Goal: Task Accomplishment & Management: Use online tool/utility

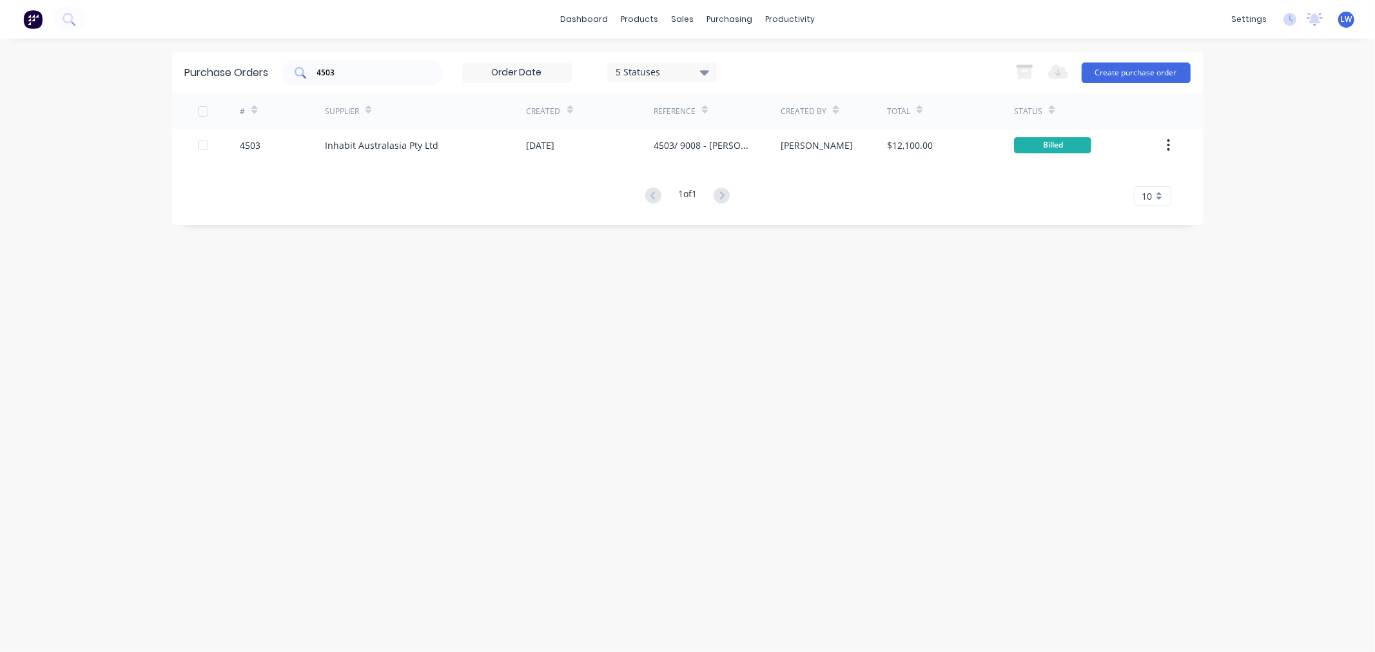
click at [372, 78] on input "4503" at bounding box center [369, 72] width 107 height 13
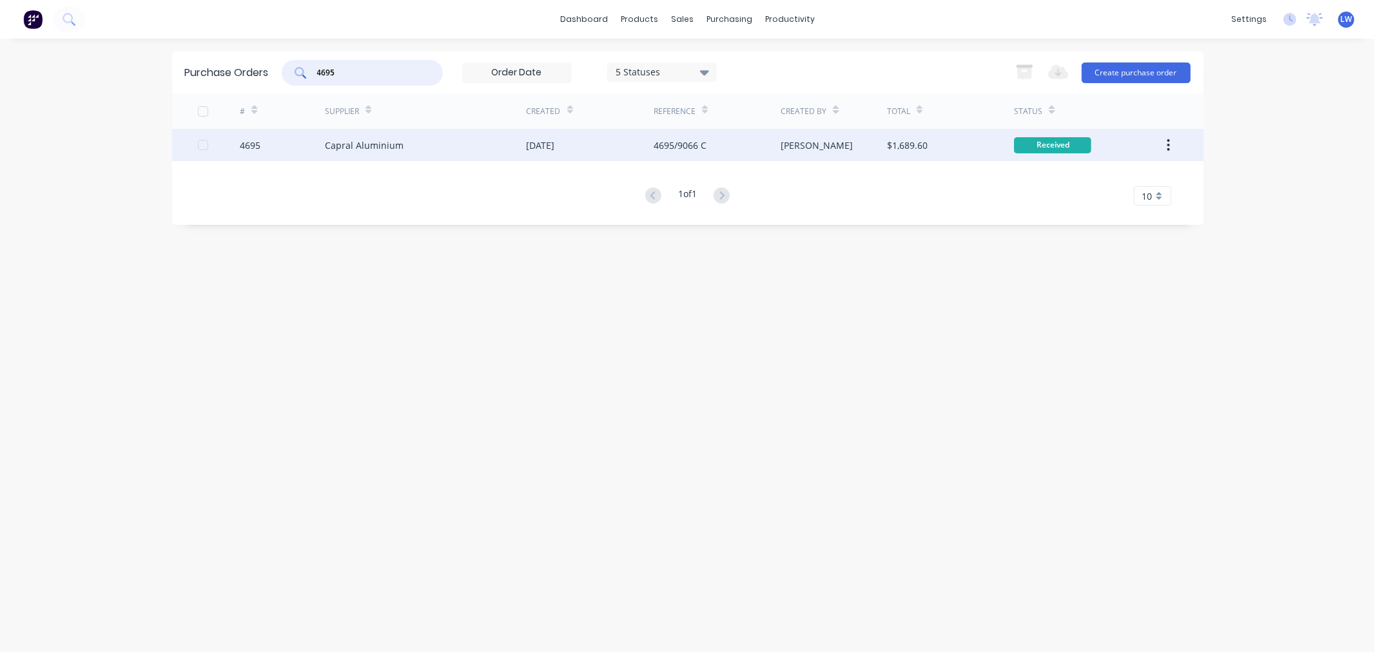
type input "4695"
click at [362, 139] on div "Capral Aluminium" at bounding box center [364, 146] width 79 height 14
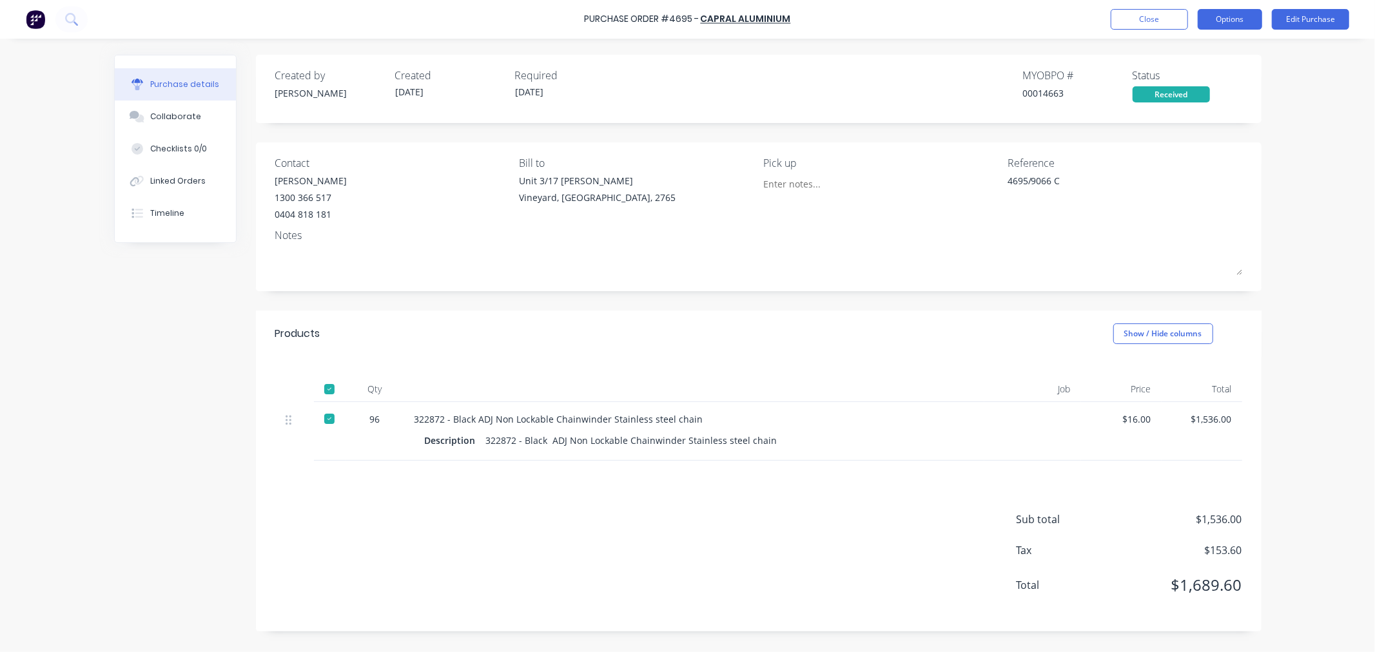
click at [1234, 16] on button "Options" at bounding box center [1230, 19] width 64 height 21
click at [1325, 15] on button "Edit Purchase" at bounding box center [1310, 19] width 77 height 21
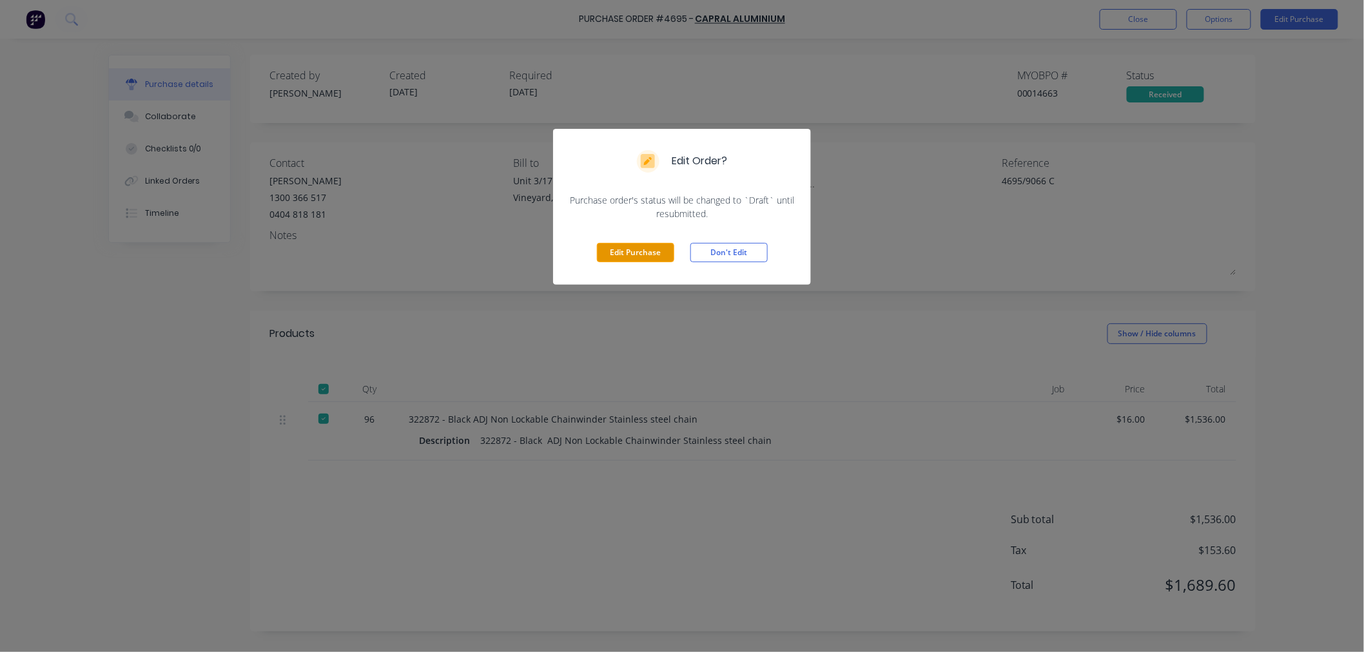
click at [643, 253] on button "Edit Purchase" at bounding box center [635, 252] width 77 height 19
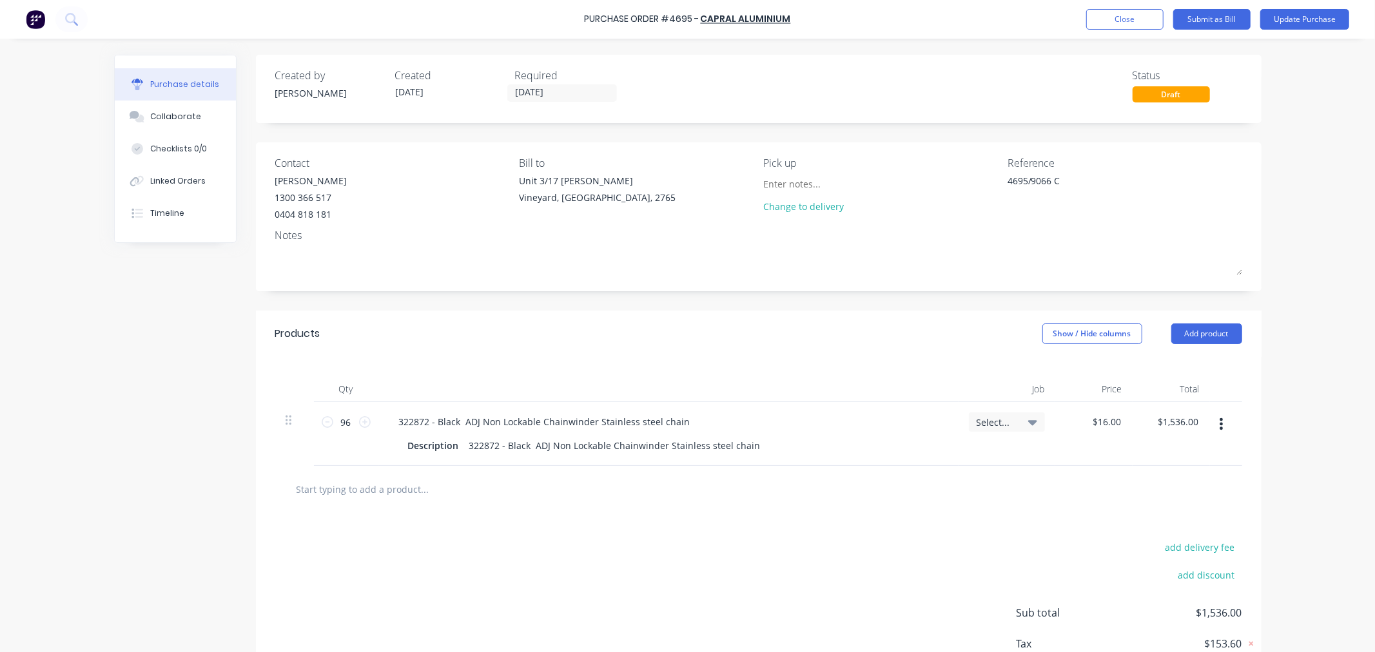
click at [1008, 426] on span "Select..." at bounding box center [996, 423] width 39 height 14
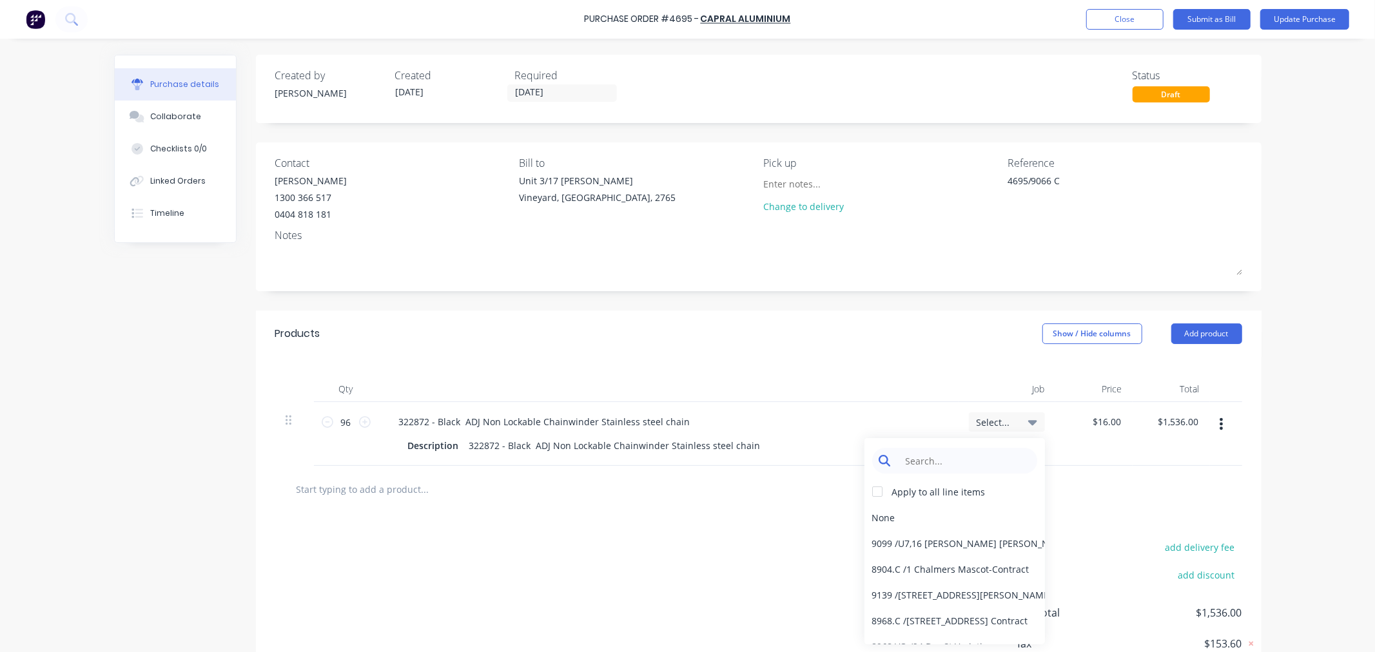
type textarea "x"
click at [964, 465] on input at bounding box center [965, 461] width 132 height 26
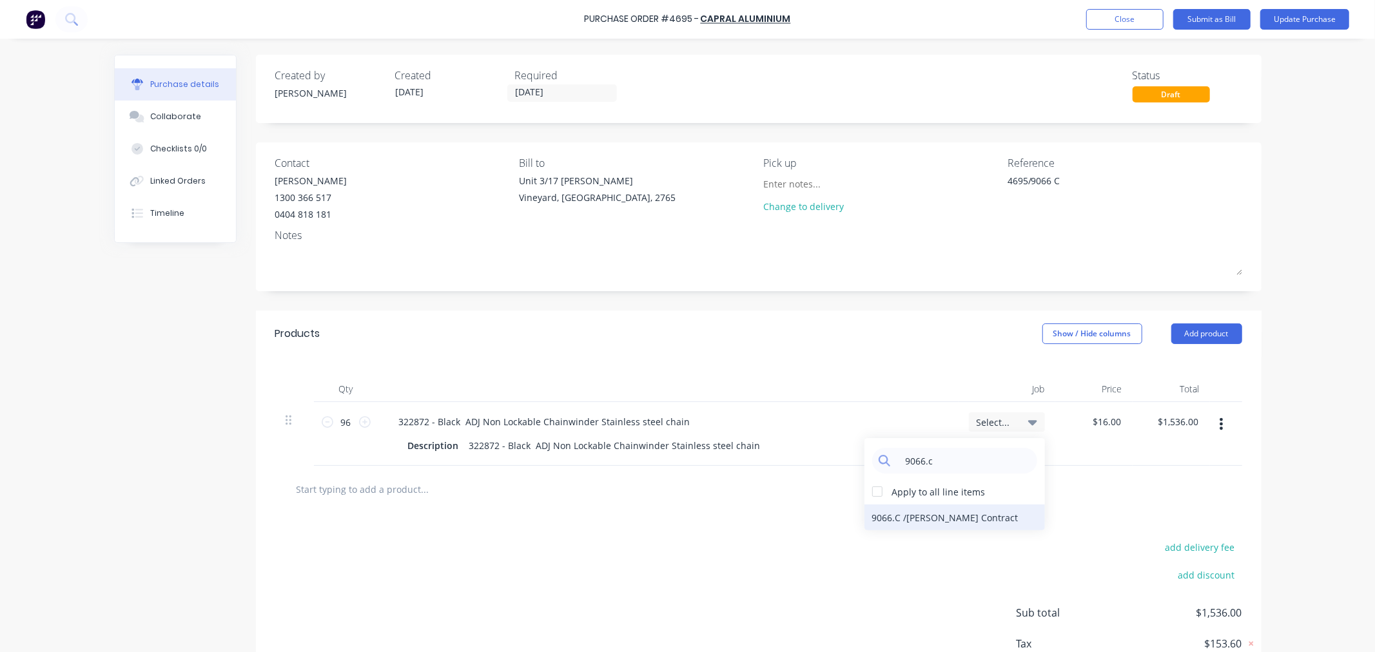
type input "9066.c"
click at [912, 521] on div "9066.C / [PERSON_NAME] Contract" at bounding box center [955, 518] width 181 height 26
click at [1267, 16] on button "Update Purchase" at bounding box center [1304, 19] width 89 height 21
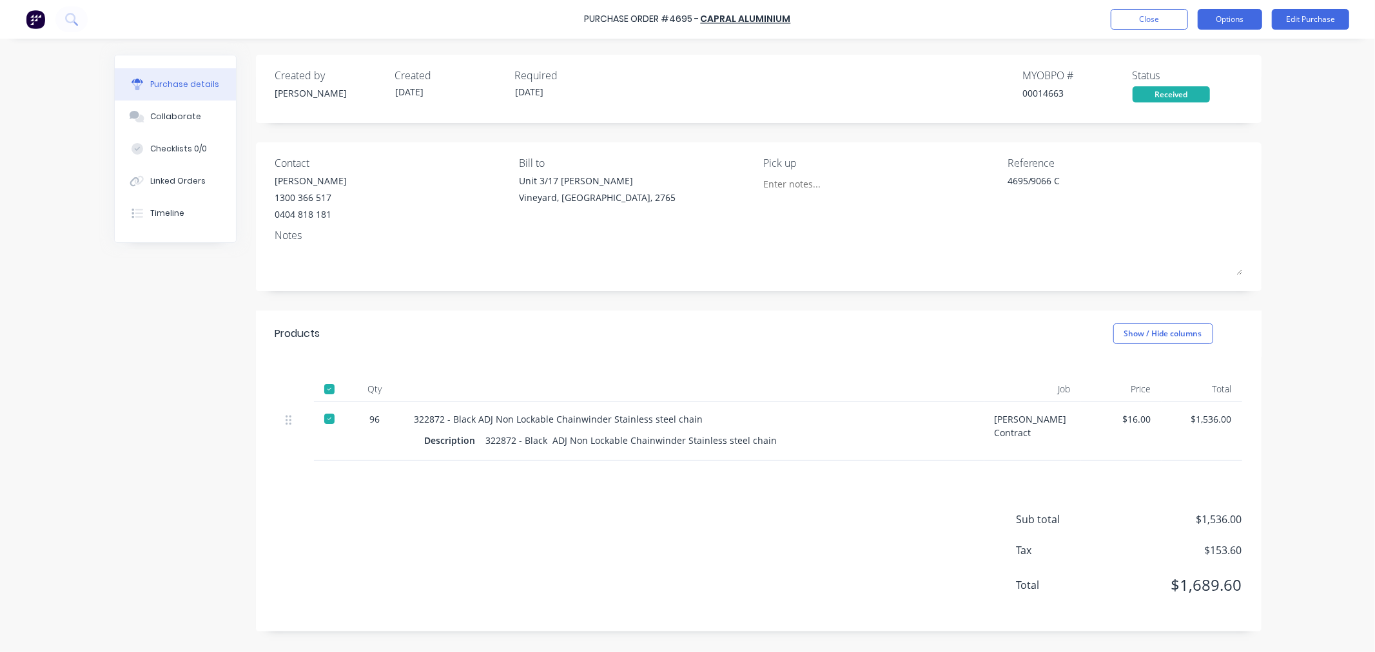
click at [1233, 23] on button "Options" at bounding box center [1230, 19] width 64 height 21
click at [1169, 80] on div "Convert to Bill" at bounding box center [1200, 78] width 99 height 19
type textarea "x"
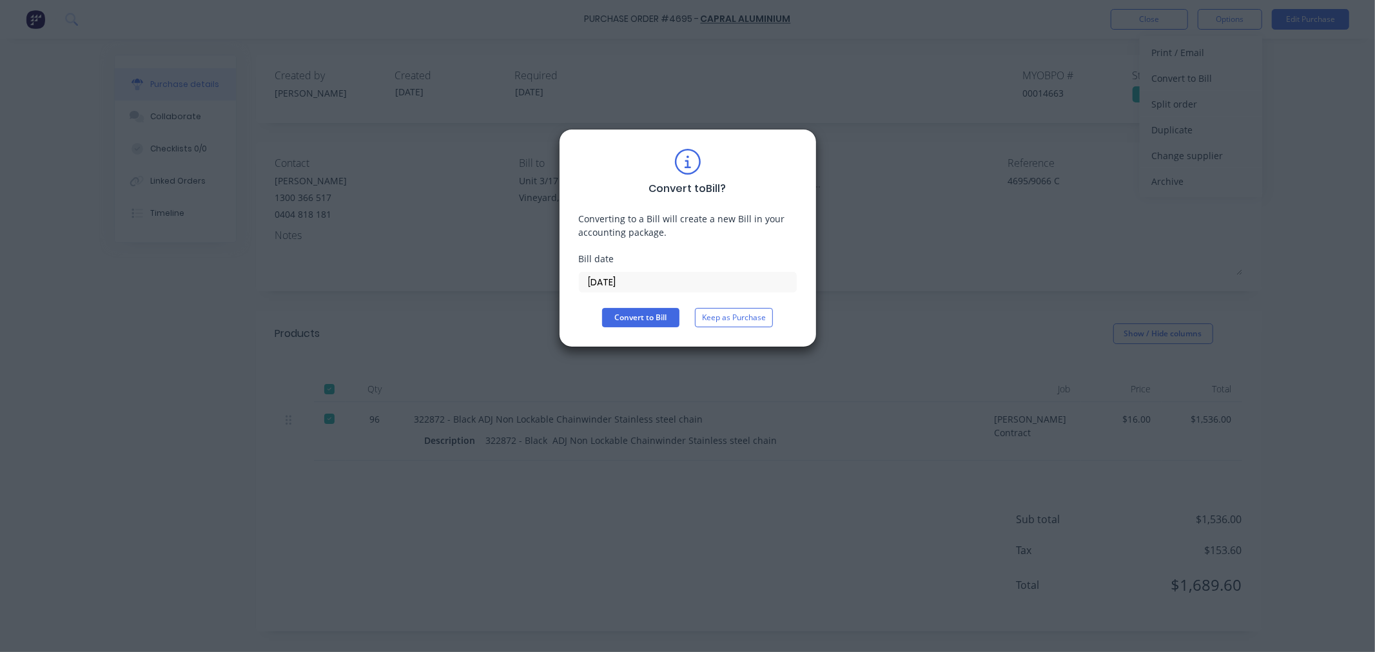
click at [652, 278] on input "[DATE]" at bounding box center [688, 282] width 217 height 19
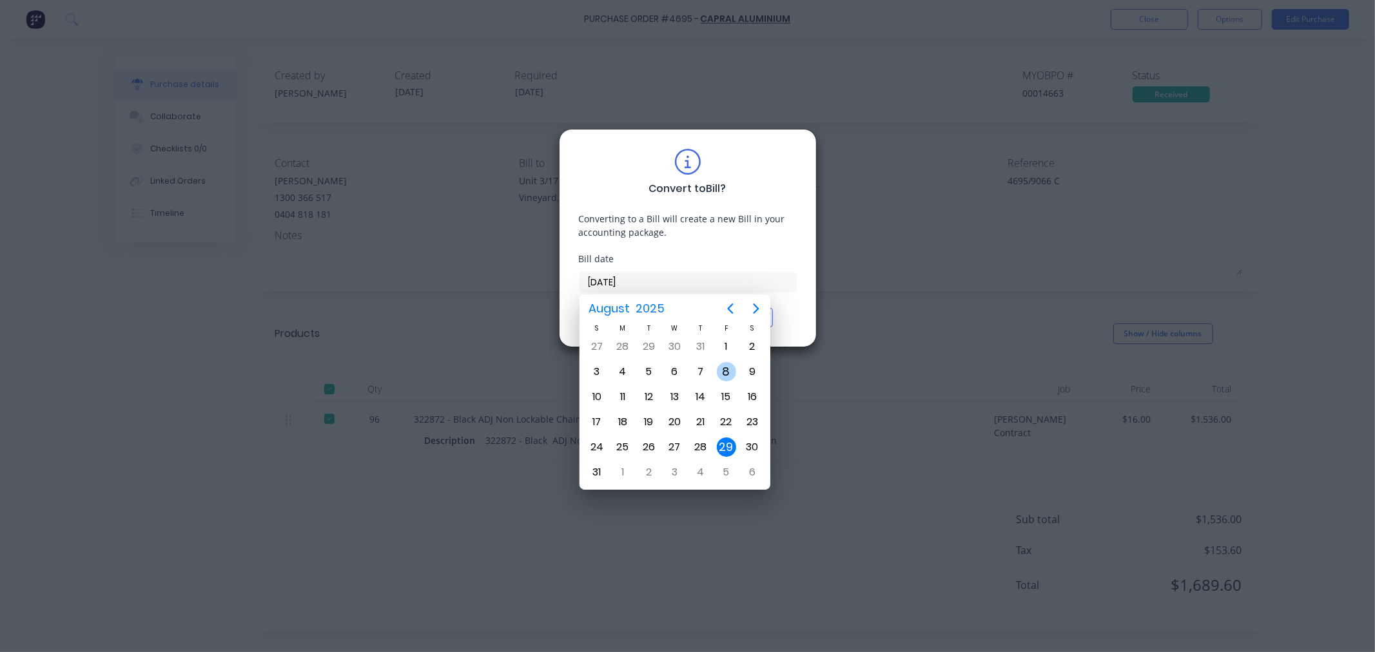
click at [725, 369] on div "8" at bounding box center [726, 371] width 19 height 19
type input "[DATE]"
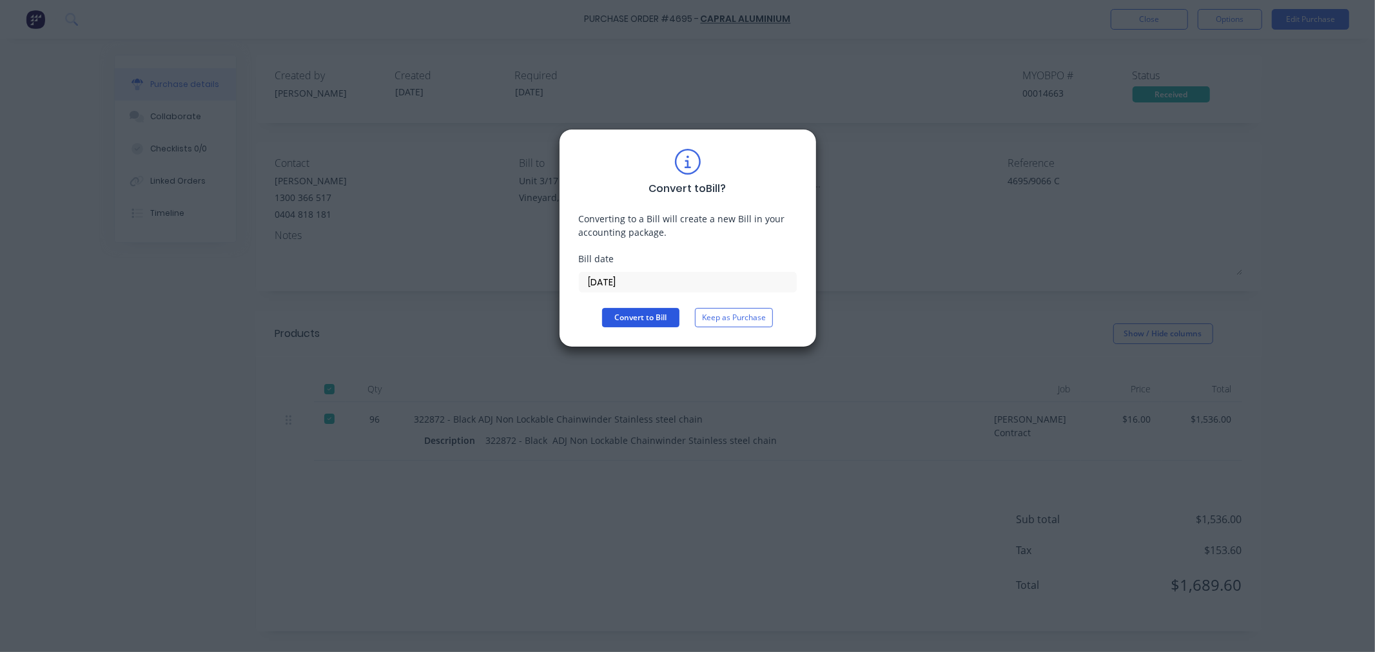
click at [647, 321] on button "Convert to Bill" at bounding box center [640, 317] width 77 height 19
type textarea "x"
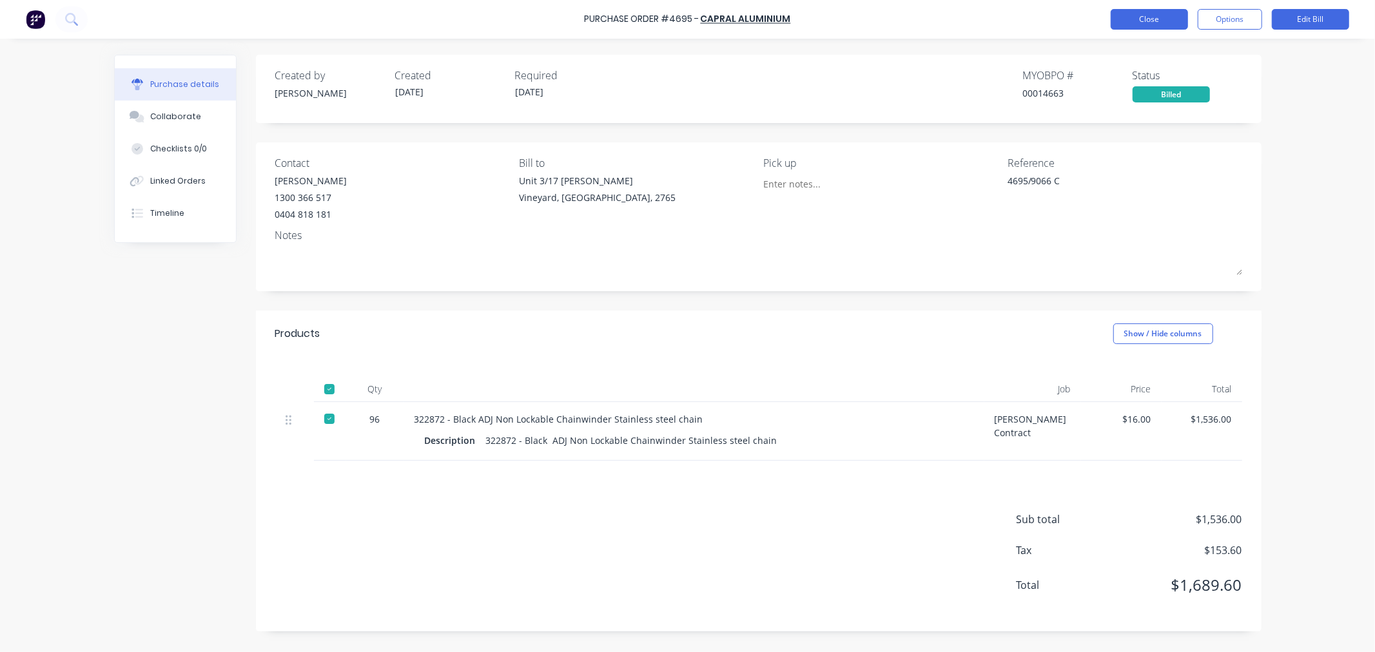
click at [1138, 23] on button "Close" at bounding box center [1149, 19] width 77 height 21
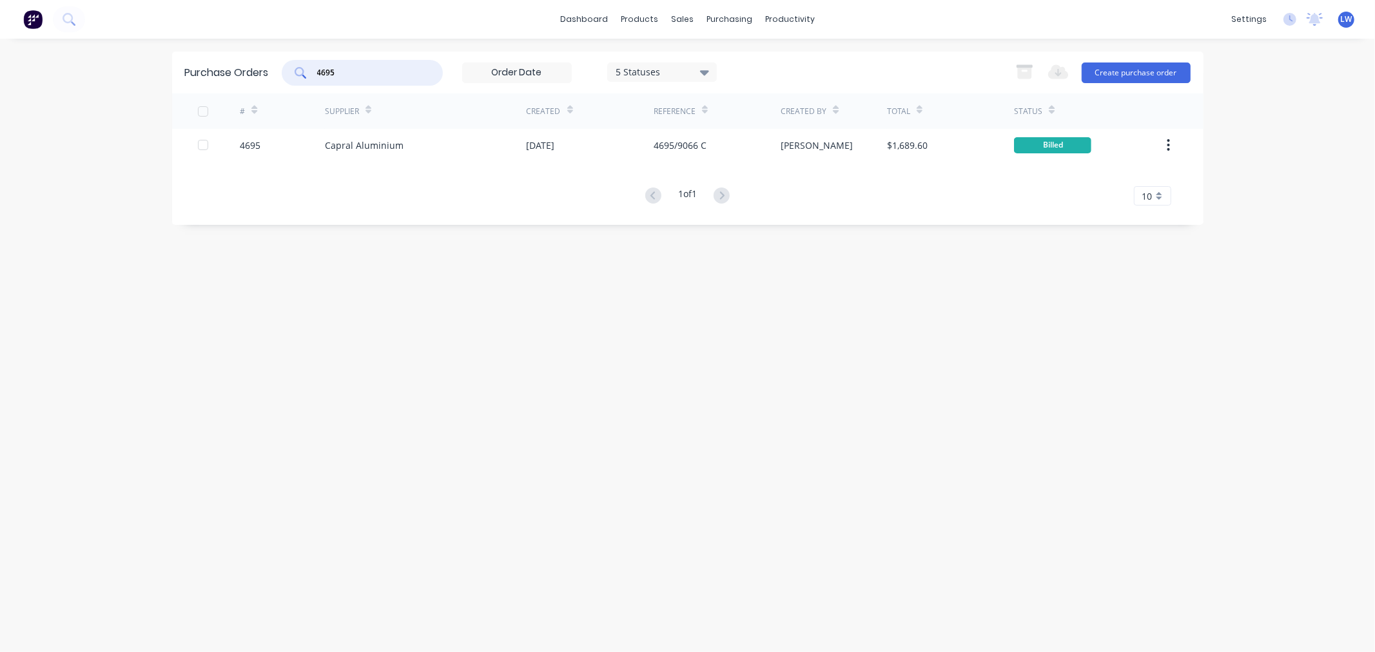
click at [348, 73] on input "4695" at bounding box center [369, 72] width 107 height 13
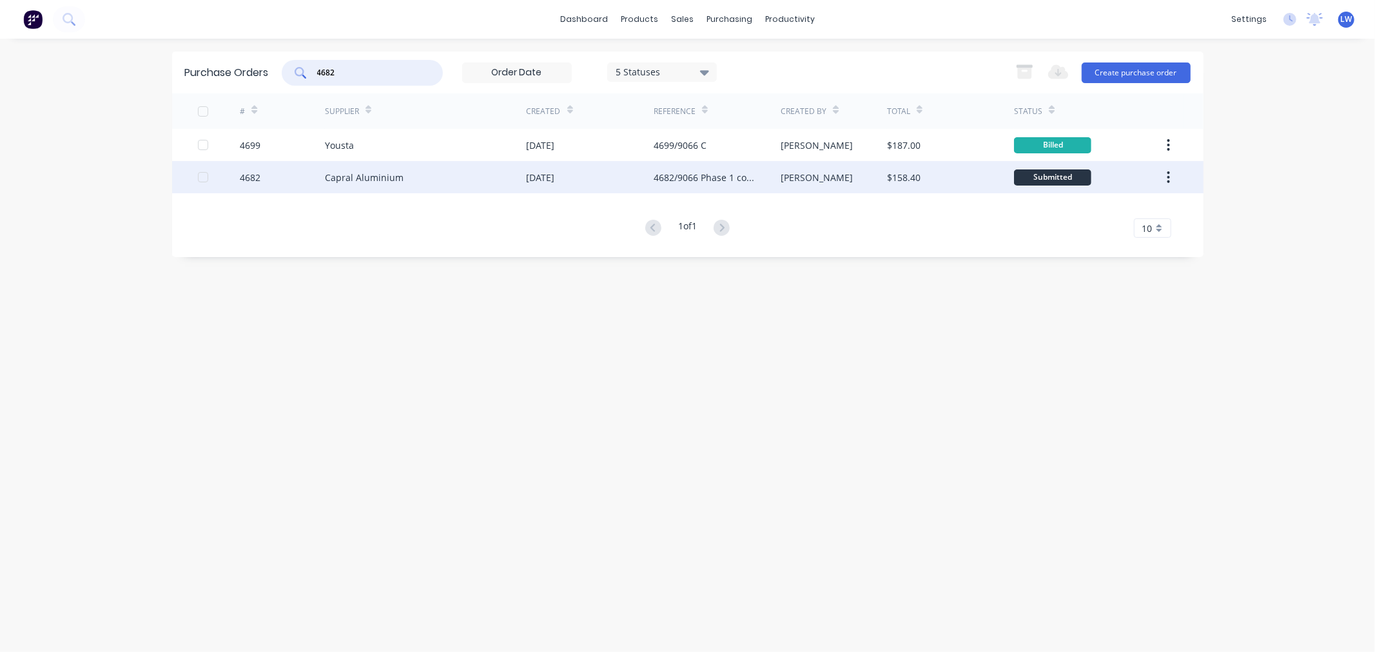
type input "4682"
click at [516, 170] on div "Capral Aluminium" at bounding box center [426, 177] width 202 height 32
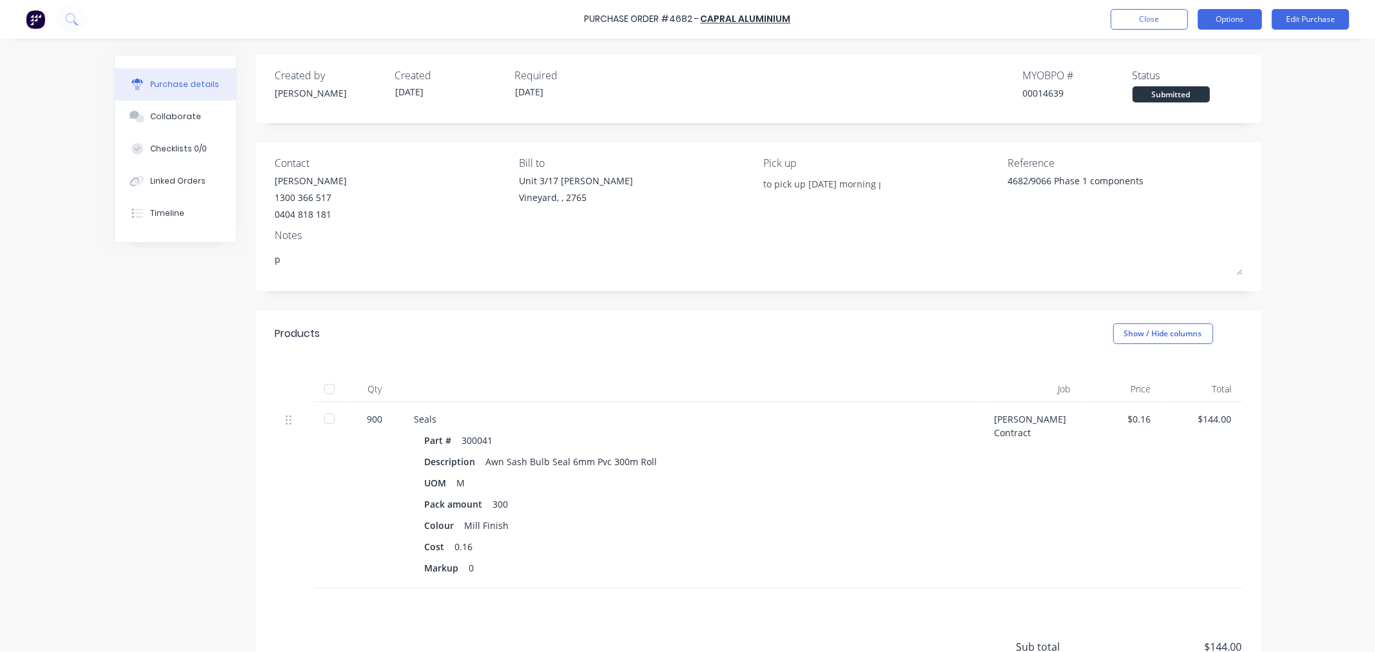
click at [1238, 24] on button "Options" at bounding box center [1230, 19] width 64 height 21
click at [1168, 46] on div "Print / Email" at bounding box center [1200, 52] width 99 height 19
click at [1198, 81] on div "With pricing" at bounding box center [1200, 78] width 99 height 19
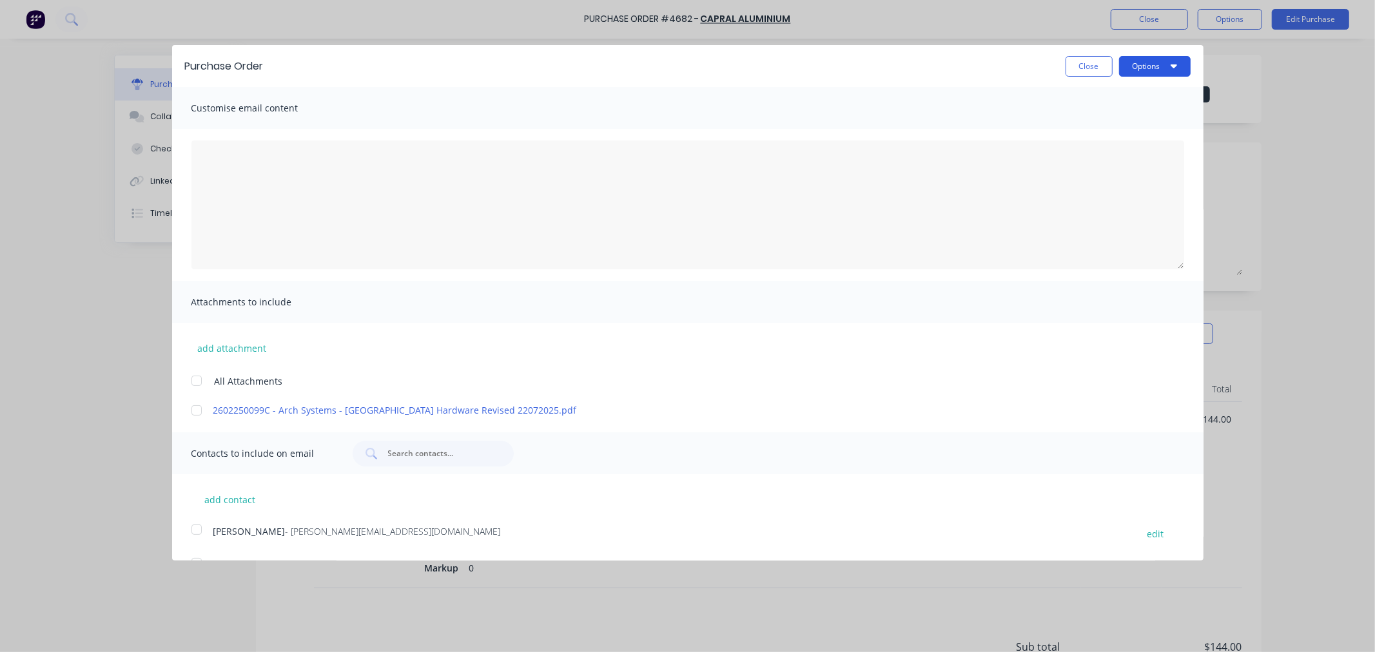
click at [1119, 65] on button "Options" at bounding box center [1155, 66] width 72 height 21
drag, startPoint x: 1073, startPoint y: 95, endPoint x: 1022, endPoint y: 226, distance: 140.2
click at [1037, 181] on div "Purchase Order Close Options Print Email Customise email content Attachments to…" at bounding box center [687, 459] width 1031 height 828
click at [1080, 97] on div "Print" at bounding box center [1129, 99] width 99 height 19
click at [1081, 73] on button "Close" at bounding box center [1089, 66] width 47 height 21
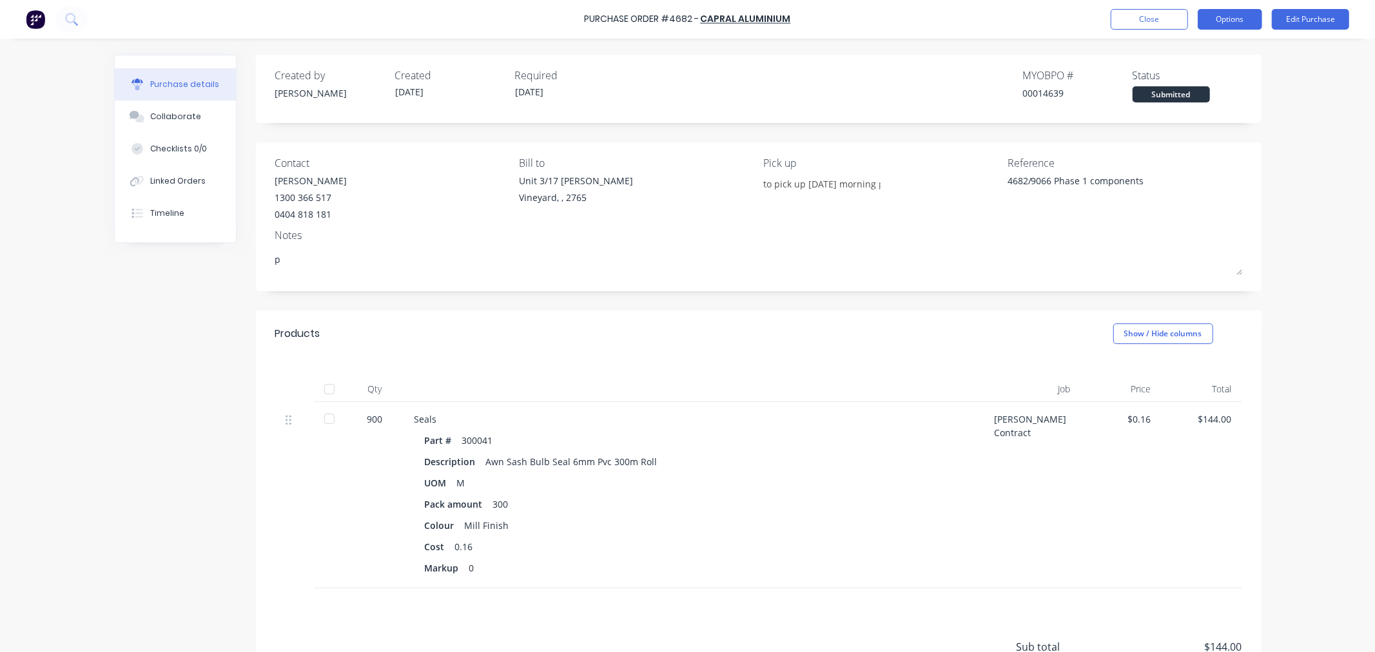
click at [1229, 20] on button "Options" at bounding box center [1230, 19] width 64 height 21
click at [1167, 79] on div "Convert to Bill" at bounding box center [1200, 78] width 99 height 19
type textarea "x"
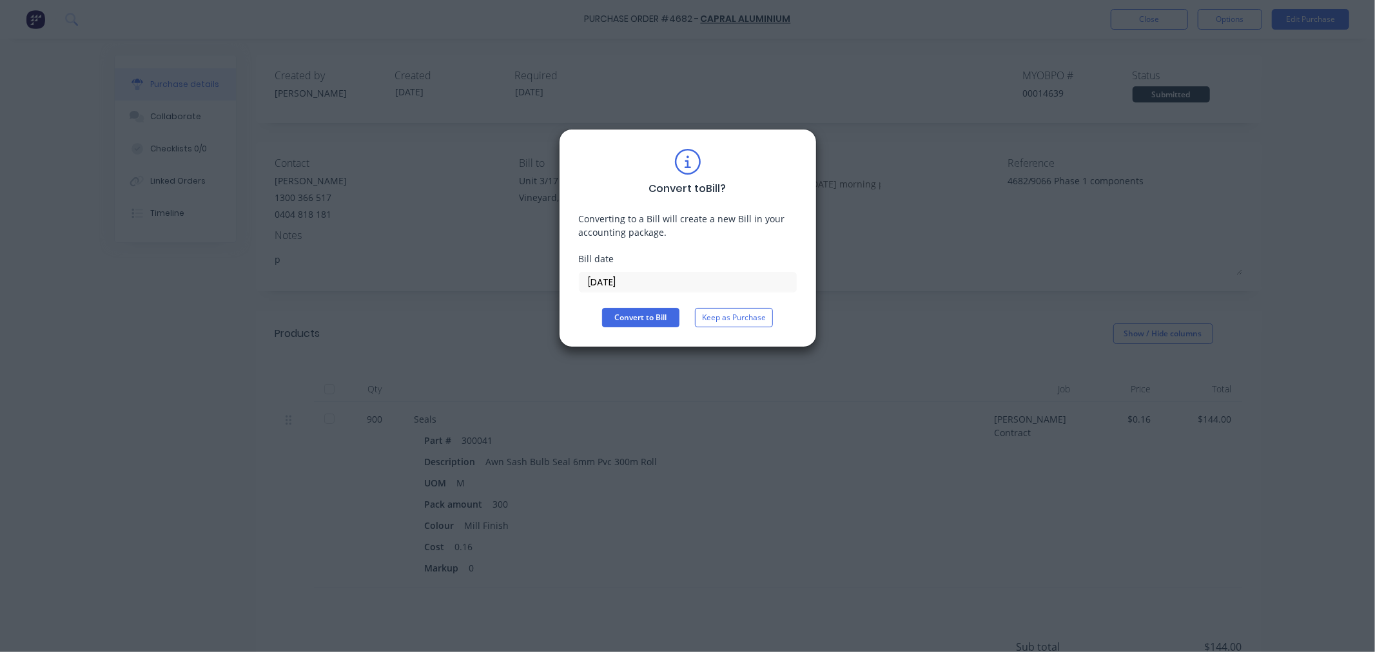
drag, startPoint x: 647, startPoint y: 284, endPoint x: 554, endPoint y: 284, distance: 92.8
click at [554, 284] on div "Convert to Bill ? Converting to a Bill will create a new Bill in your accountin…" at bounding box center [687, 326] width 1375 height 652
type input "[DATE]"
click at [661, 319] on button "Convert to Bill" at bounding box center [640, 317] width 77 height 19
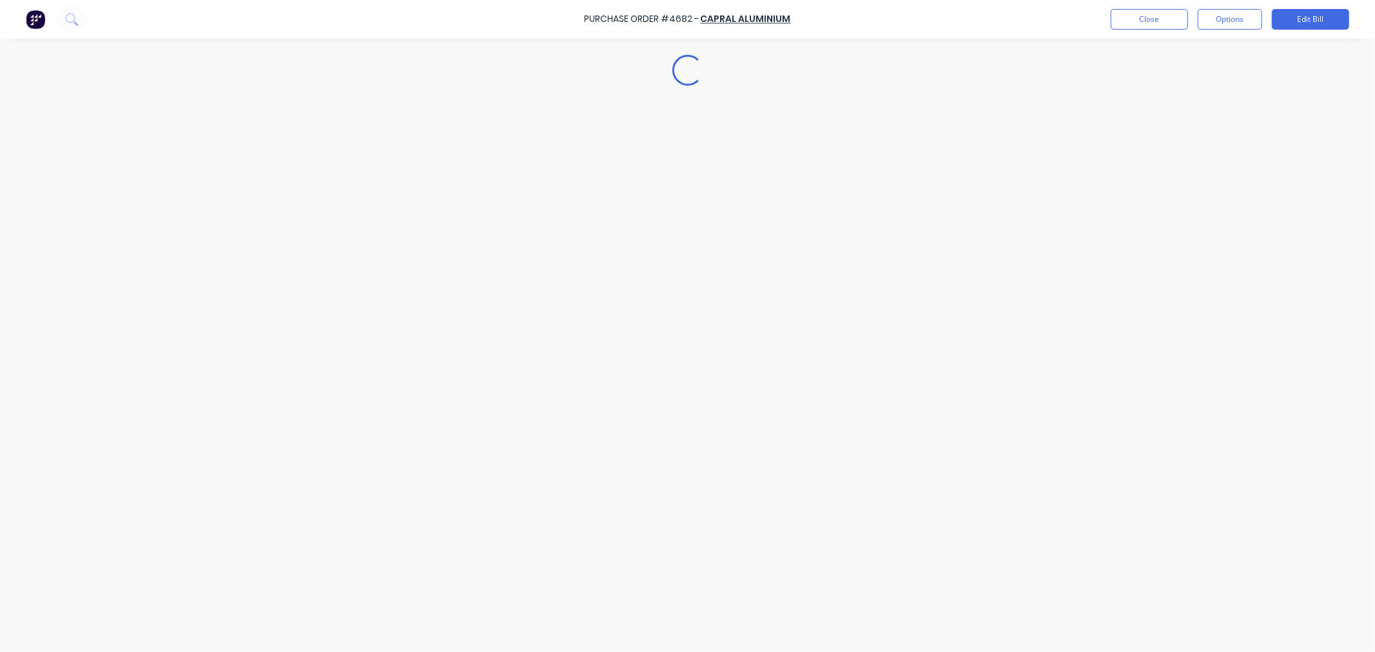
type textarea "x"
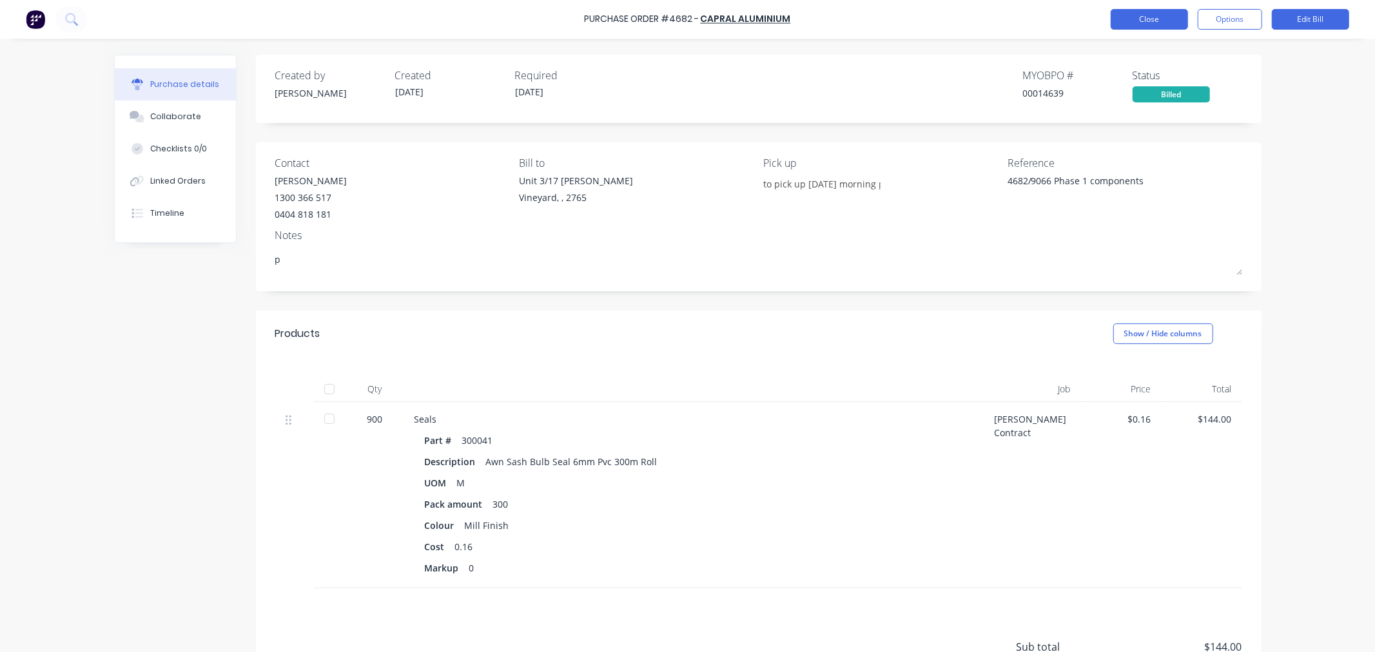
click at [1122, 14] on button "Close" at bounding box center [1149, 19] width 77 height 21
